Goal: Find specific page/section: Find specific page/section

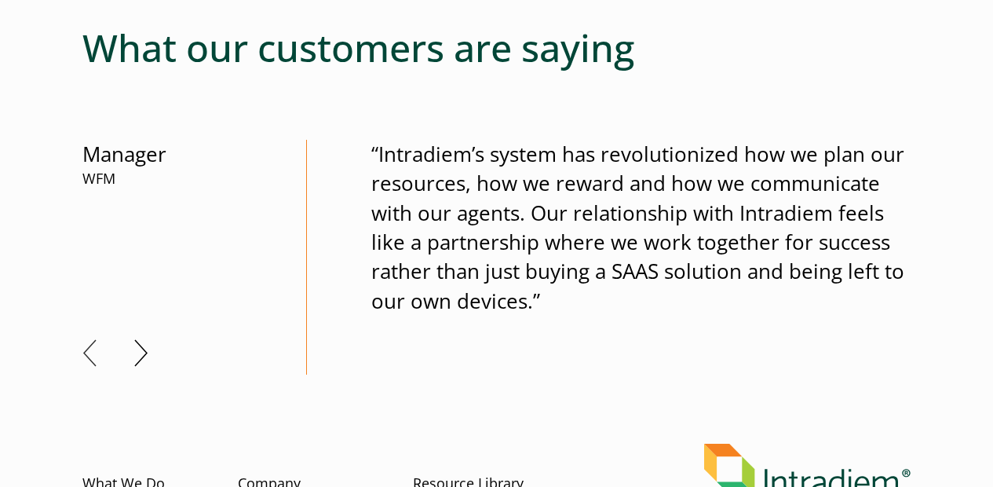
scroll to position [1099, 0]
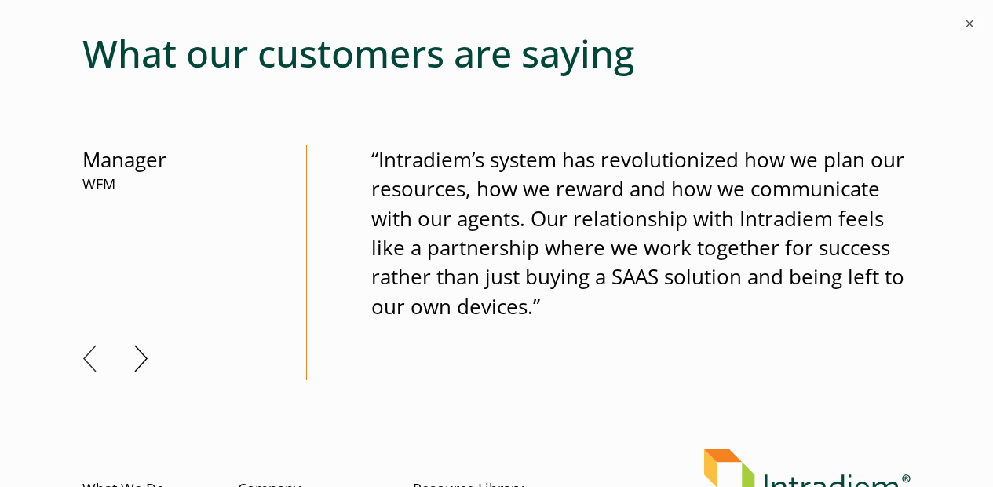
click at [137, 349] on button "Next" at bounding box center [141, 358] width 14 height 27
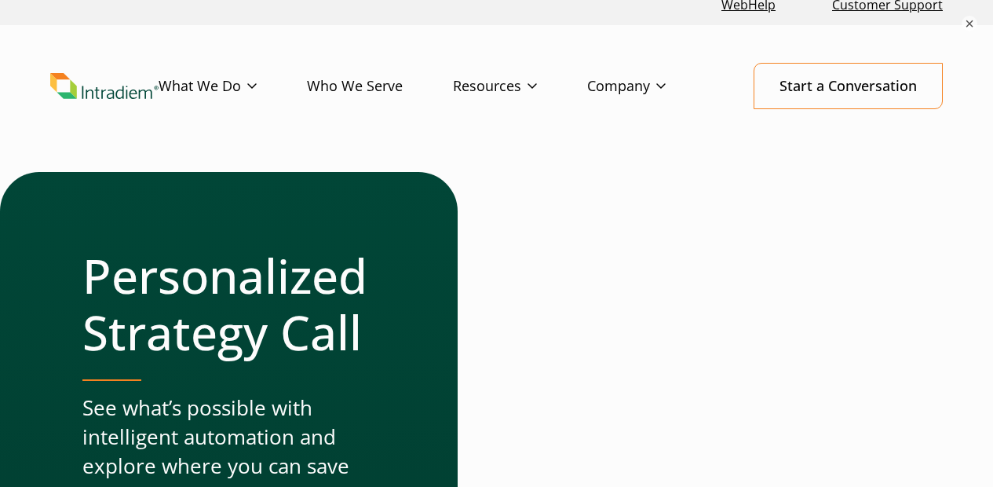
scroll to position [0, 0]
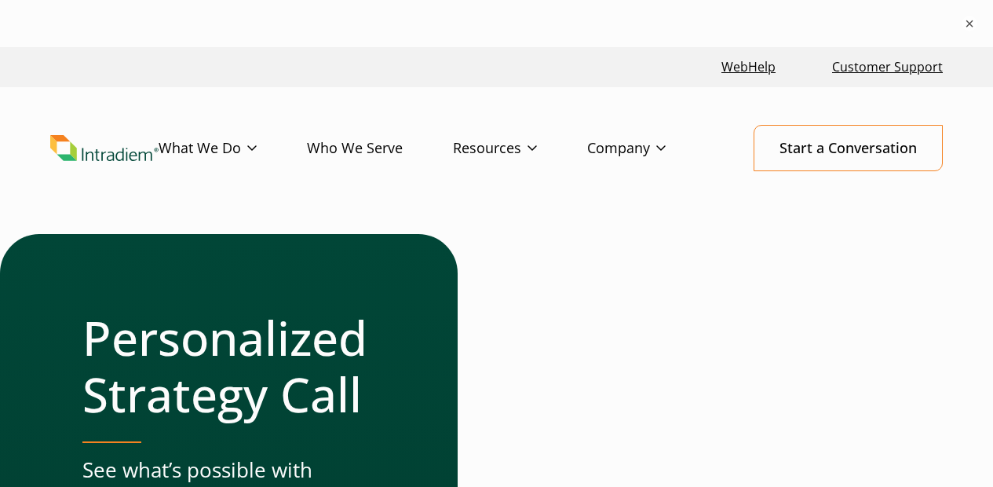
click at [111, 138] on img "Link to homepage of Intradiem" at bounding box center [104, 148] width 108 height 27
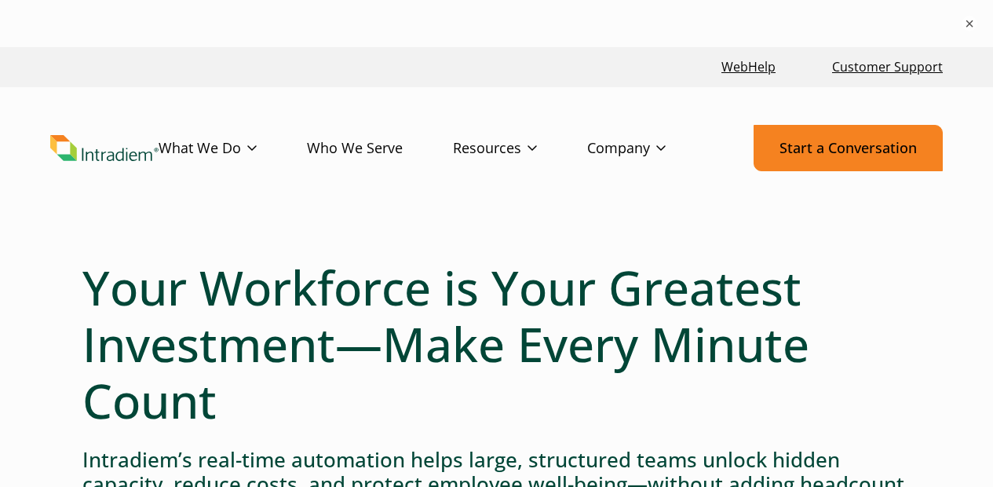
click at [795, 148] on link "Start a Conversation" at bounding box center [848, 148] width 189 height 46
